Goal: Task Accomplishment & Management: Use online tool/utility

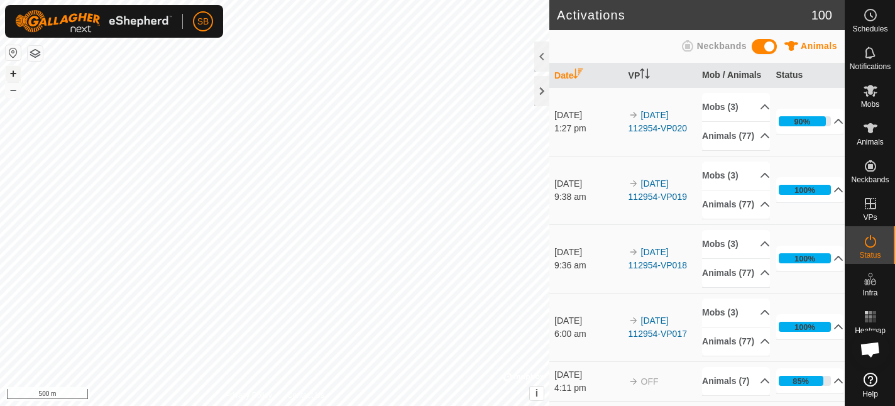
click at [18, 73] on button "+" at bounding box center [13, 73] width 15 height 15
click at [14, 94] on button "–" at bounding box center [13, 89] width 15 height 15
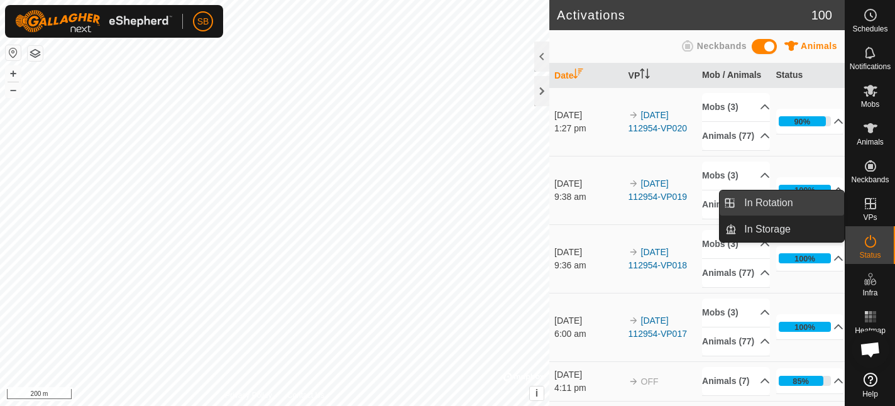
click at [734, 204] on li "In Rotation" at bounding box center [782, 202] width 124 height 25
click at [744, 207] on link "In Rotation" at bounding box center [790, 202] width 107 height 25
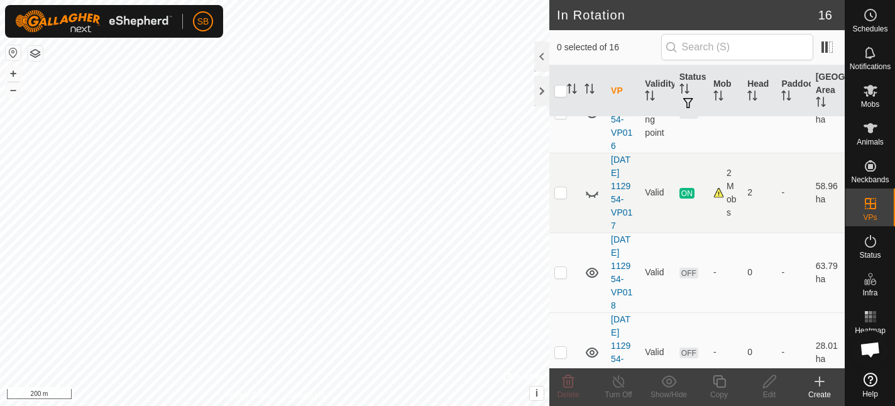
scroll to position [997, 0]
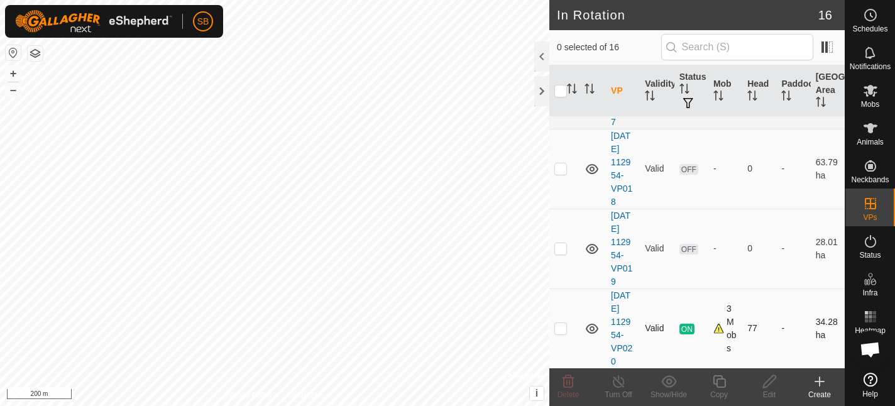
click at [562, 327] on p-checkbox at bounding box center [560, 328] width 13 height 10
checkbox input "true"
click at [722, 381] on icon at bounding box center [719, 381] width 16 height 15
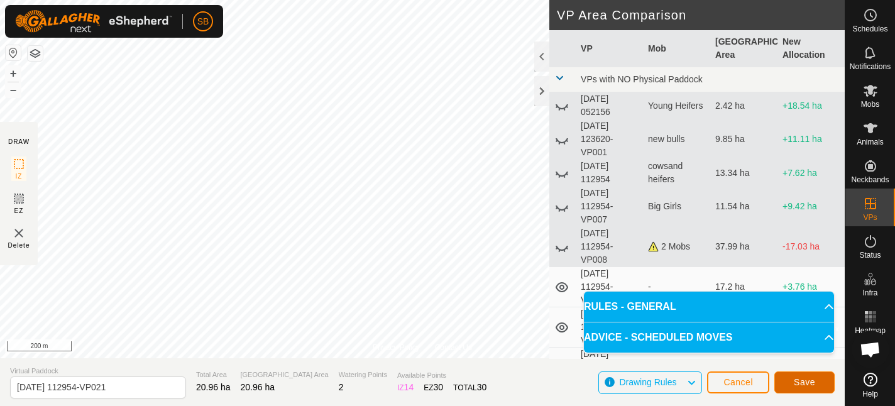
click at [804, 385] on span "Save" at bounding box center [804, 382] width 21 height 10
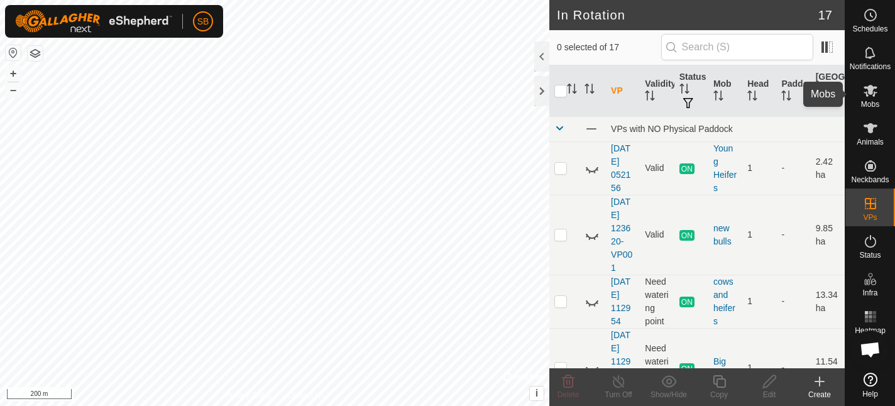
click at [874, 94] on icon at bounding box center [871, 91] width 14 height 12
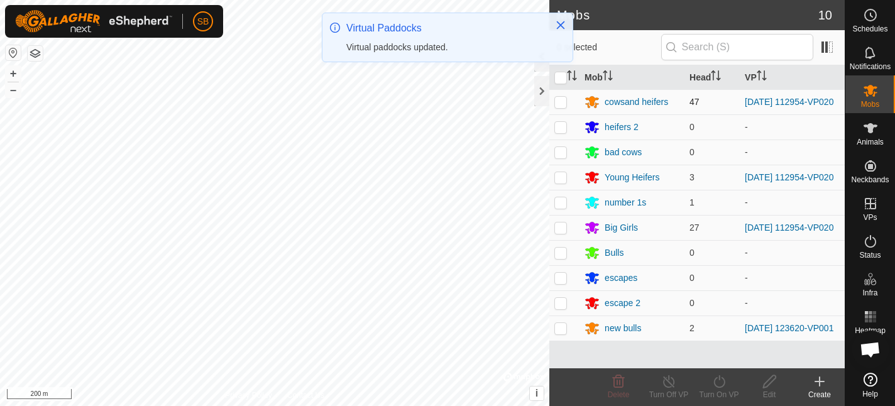
click at [561, 104] on p-checkbox at bounding box center [560, 102] width 13 height 10
checkbox input "true"
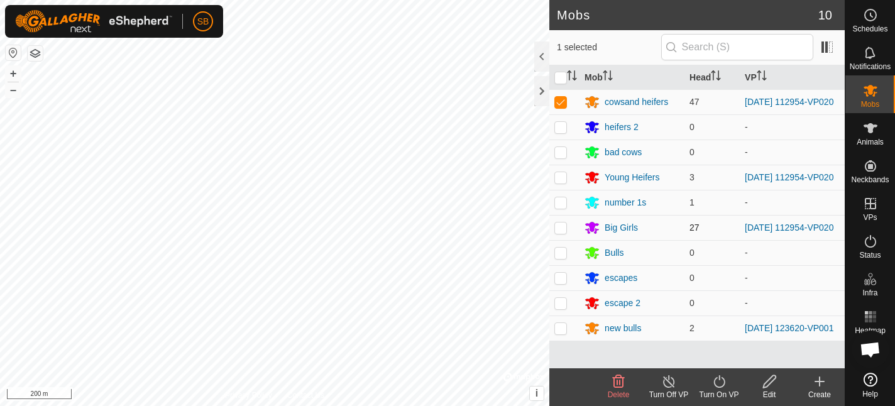
click at [561, 231] on p-checkbox at bounding box center [560, 227] width 13 height 10
checkbox input "true"
click at [561, 182] on p-checkbox at bounding box center [560, 177] width 13 height 10
checkbox input "true"
click at [718, 385] on icon at bounding box center [719, 381] width 16 height 15
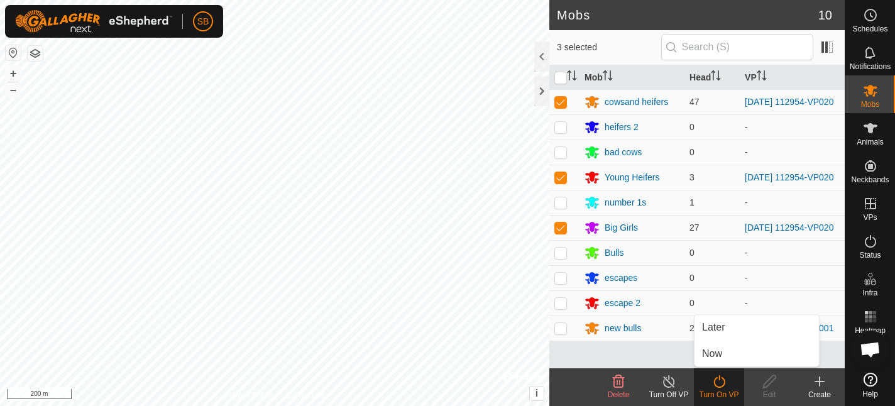
click at [719, 360] on link "Now" at bounding box center [757, 353] width 124 height 25
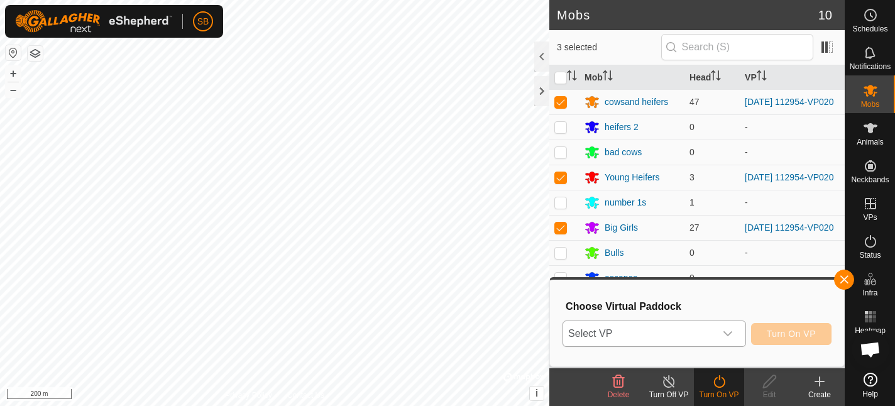
click at [726, 331] on icon "dropdown trigger" at bounding box center [728, 334] width 10 height 10
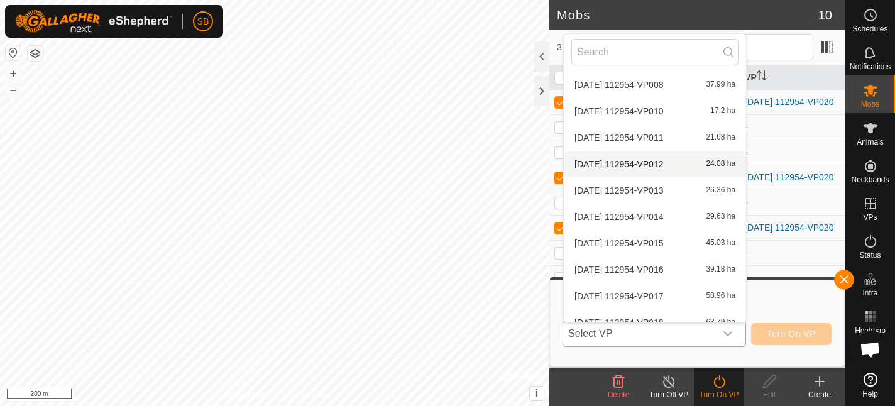
scroll to position [225, 0]
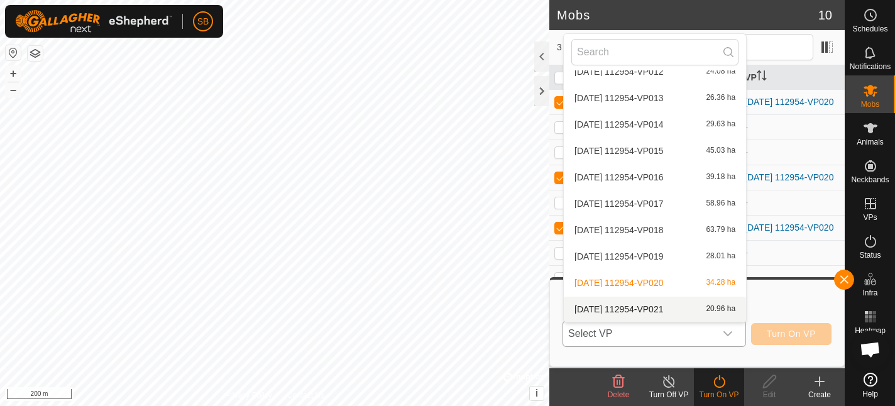
click at [630, 305] on li "[DATE] 112954-VP021 20.96 ha" at bounding box center [655, 309] width 182 height 25
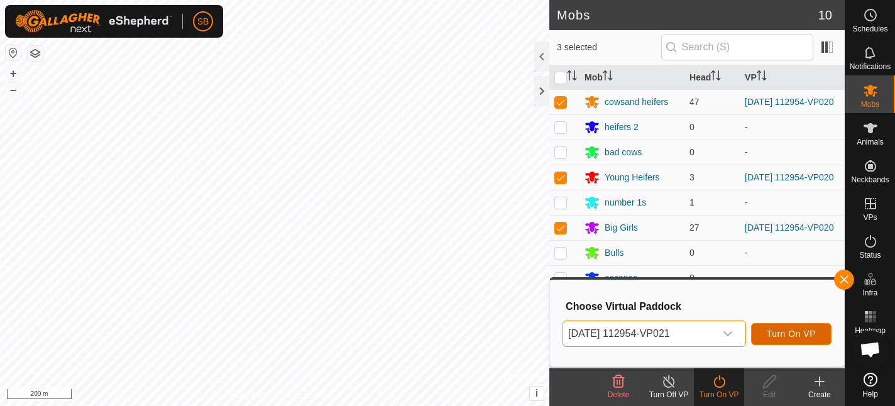
click at [788, 334] on span "Turn On VP" at bounding box center [791, 334] width 49 height 10
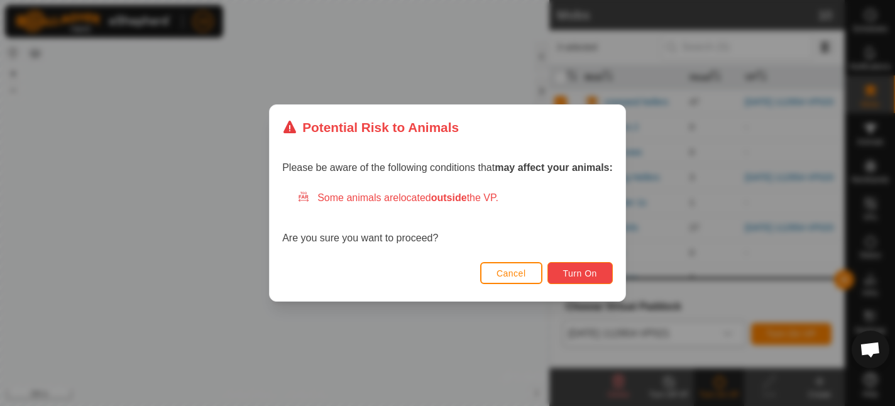
click at [591, 270] on span "Turn On" at bounding box center [580, 273] width 34 height 10
